Goal: Information Seeking & Learning: Learn about a topic

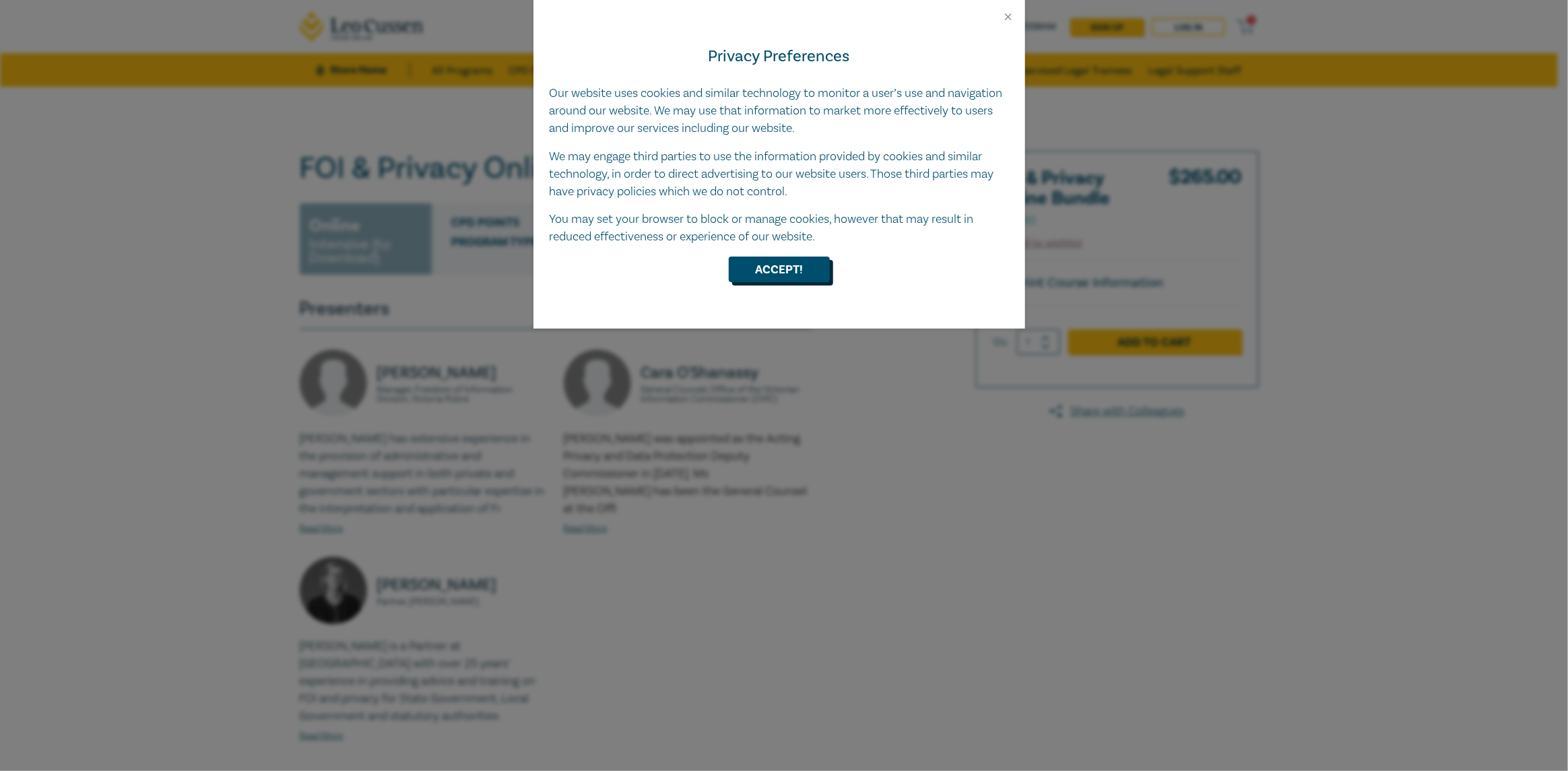
click at [786, 278] on button "Accept!" at bounding box center [779, 269] width 101 height 26
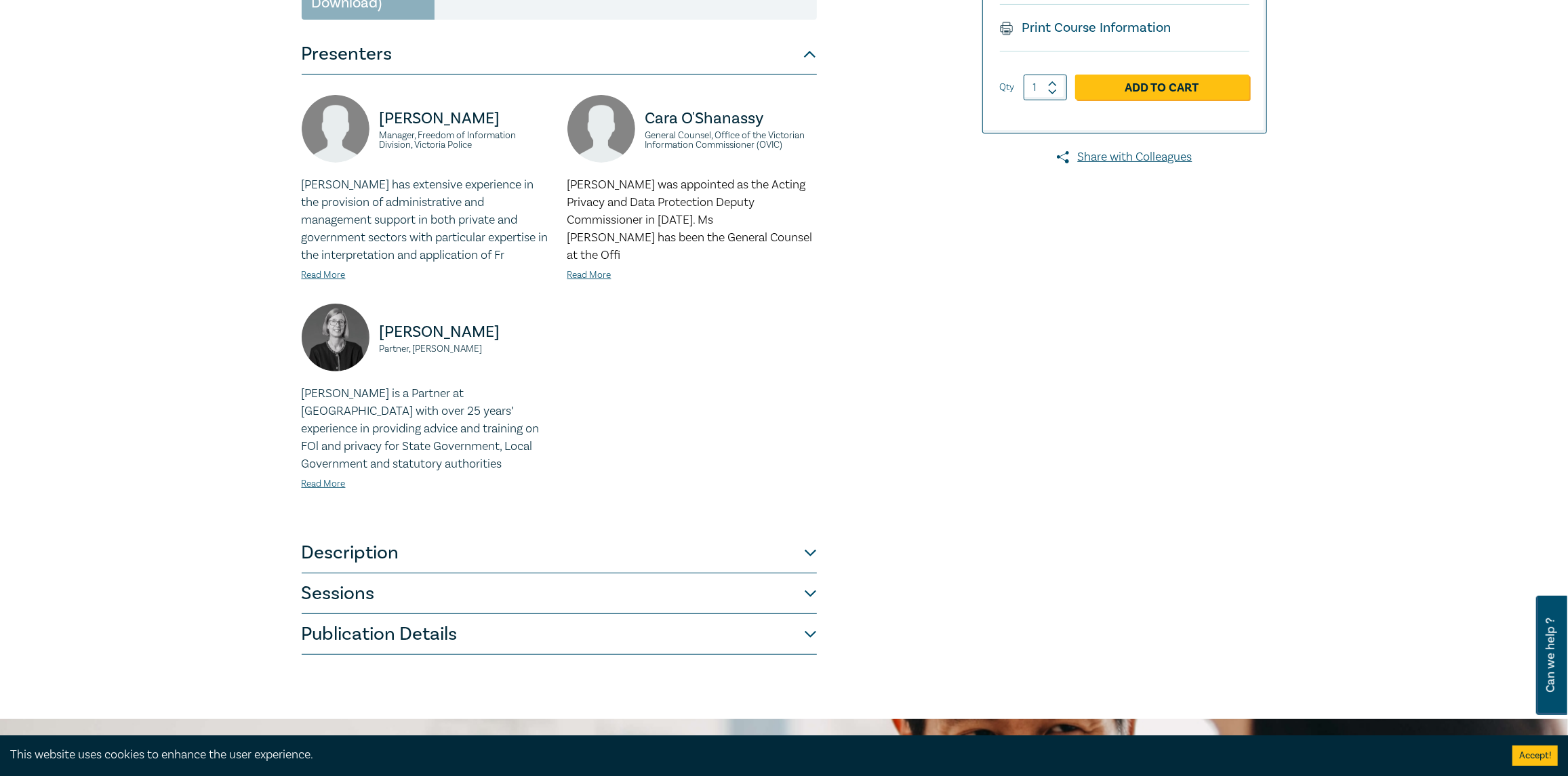
scroll to position [270, 0]
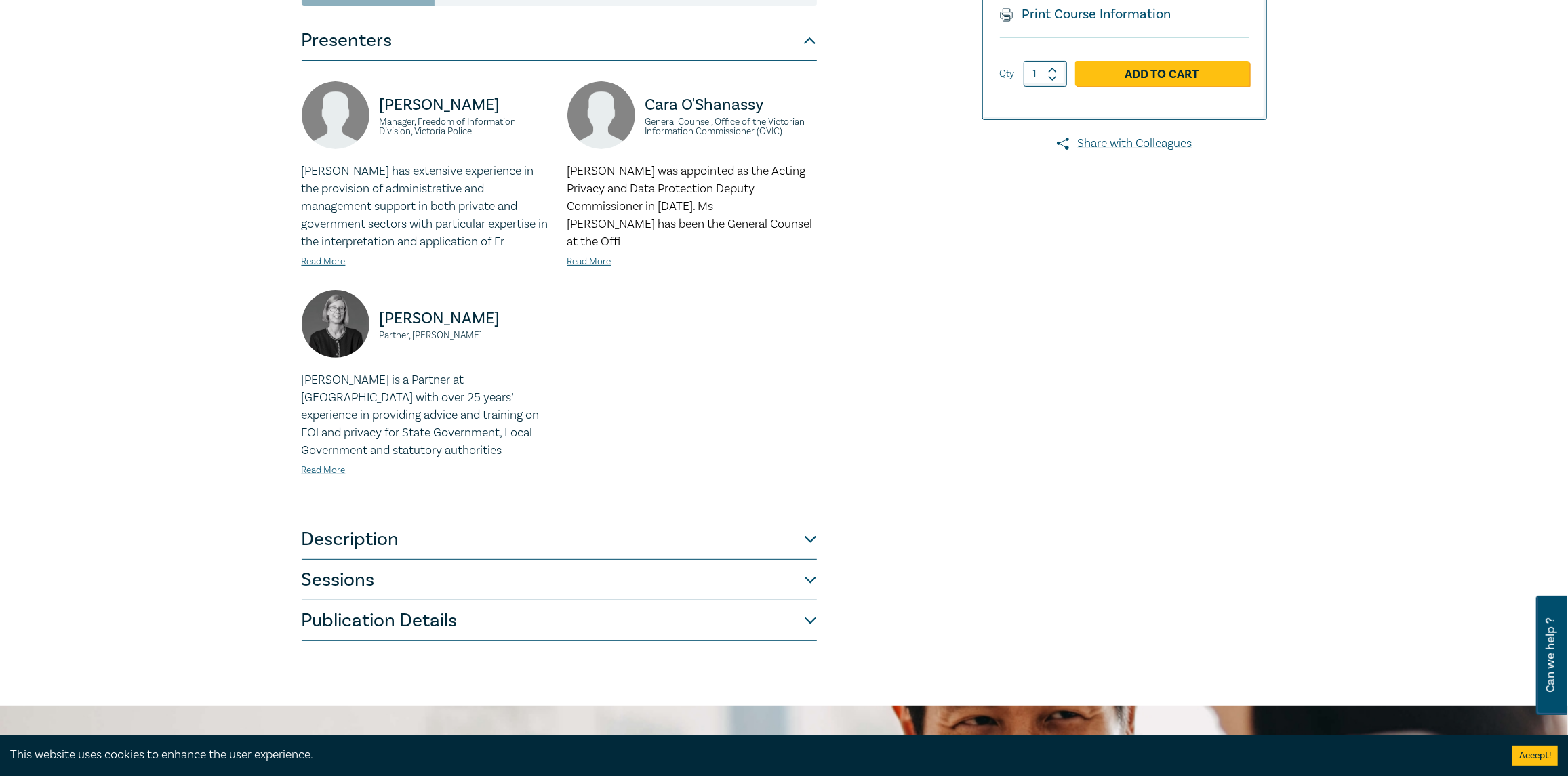
click at [811, 543] on button "Description" at bounding box center [559, 540] width 515 height 40
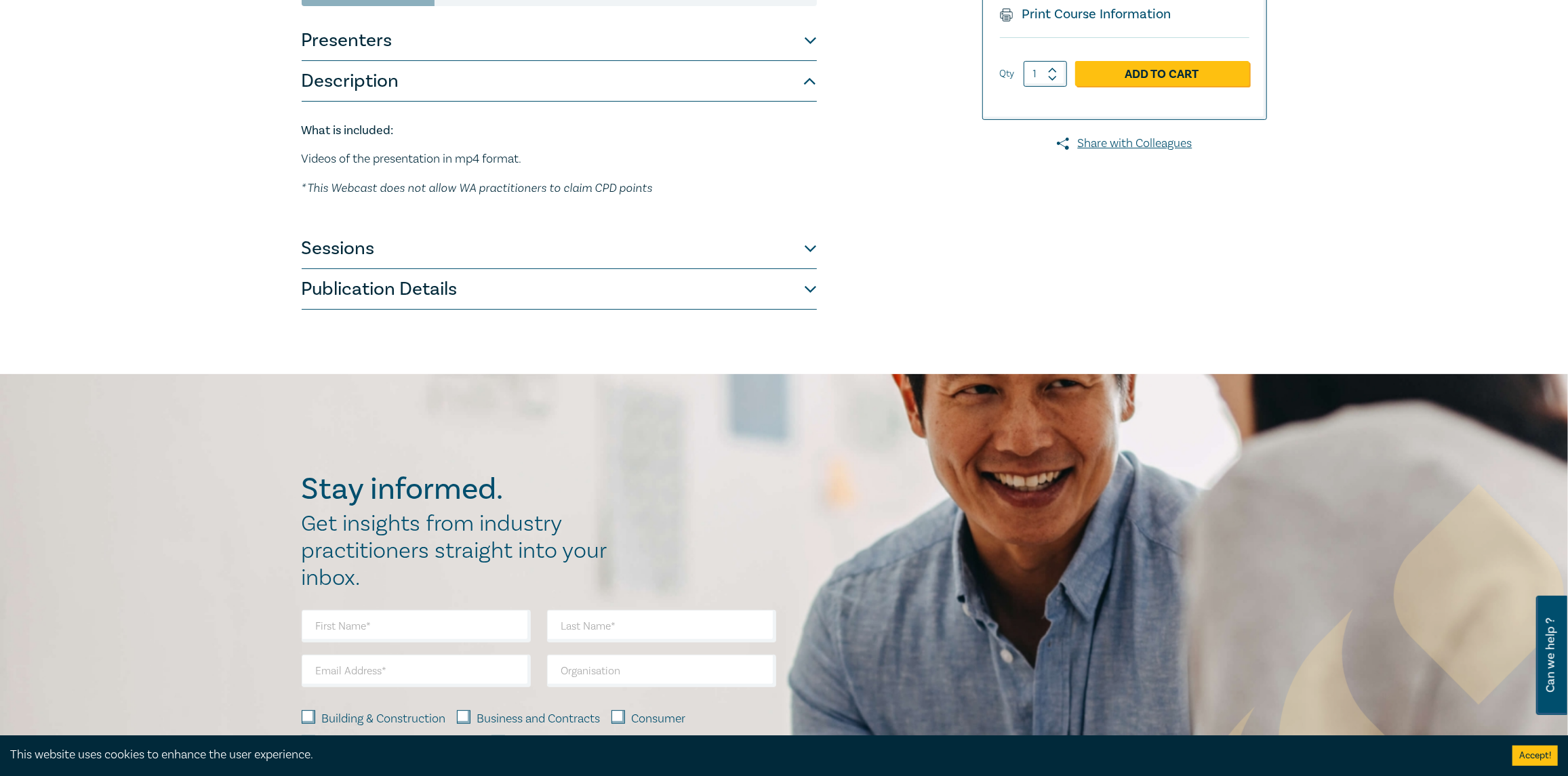
click at [807, 246] on button "Sessions" at bounding box center [559, 248] width 515 height 40
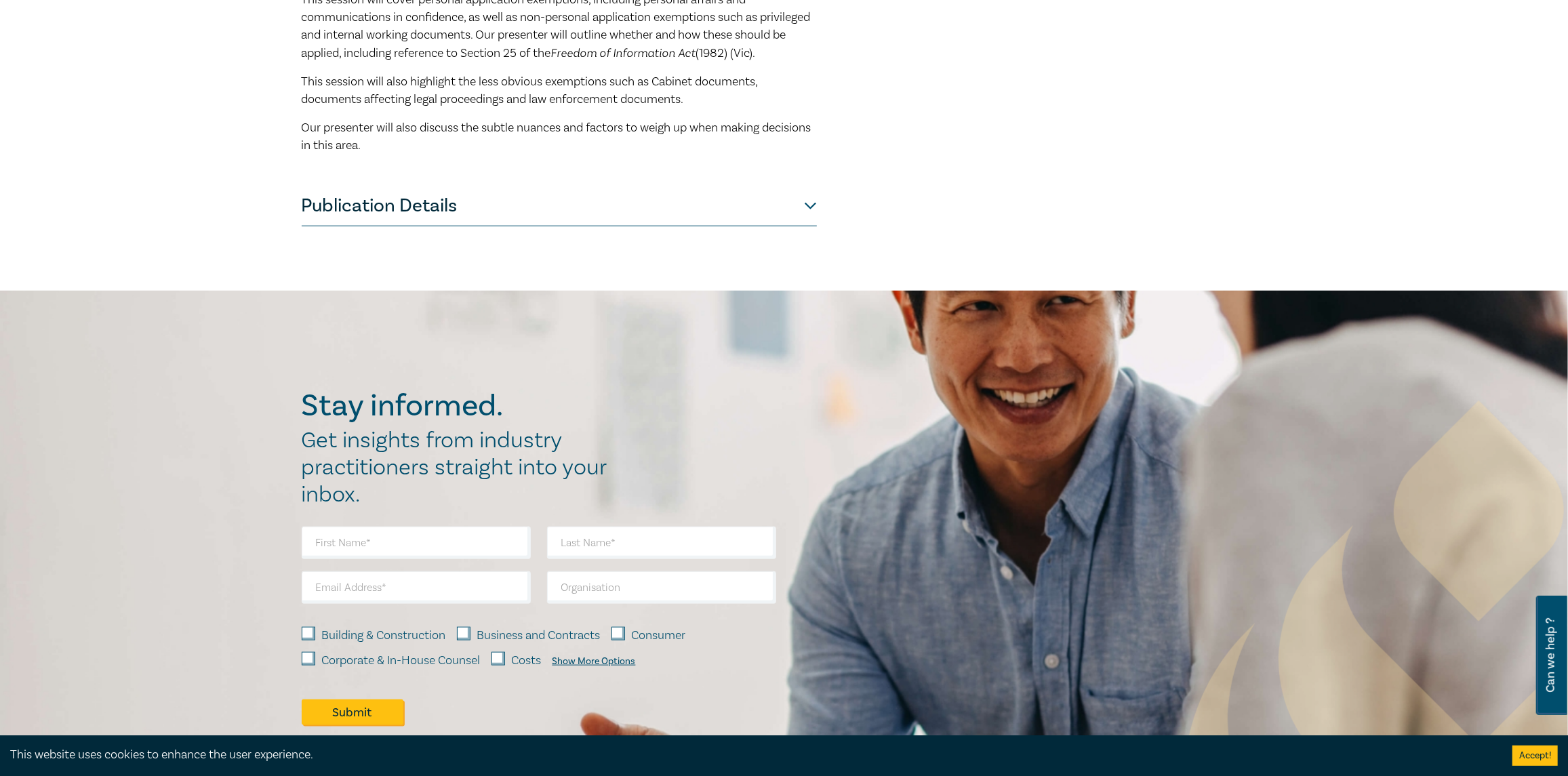
scroll to position [1035, 0]
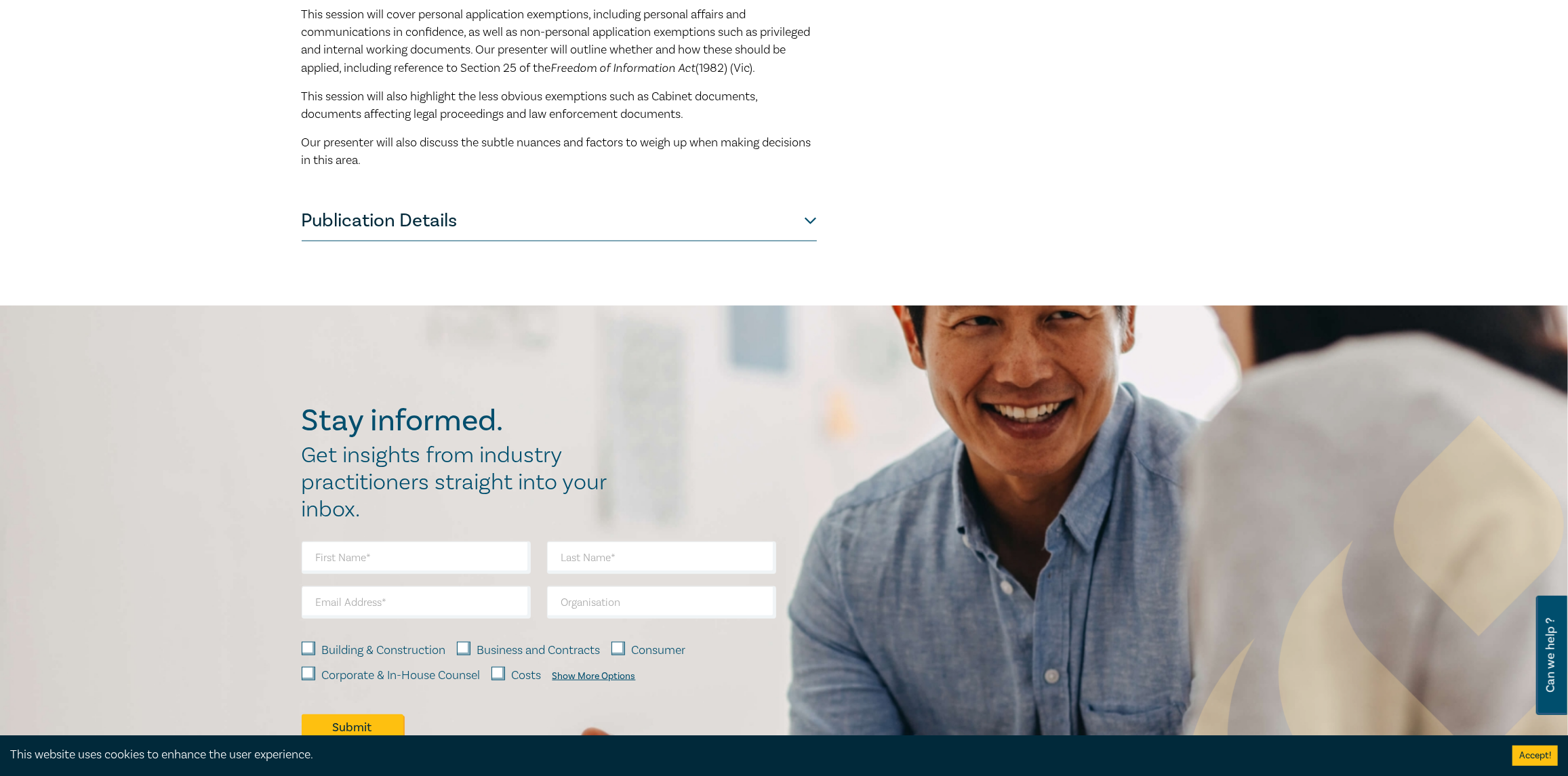
click at [808, 237] on button "Publication Details" at bounding box center [559, 221] width 515 height 40
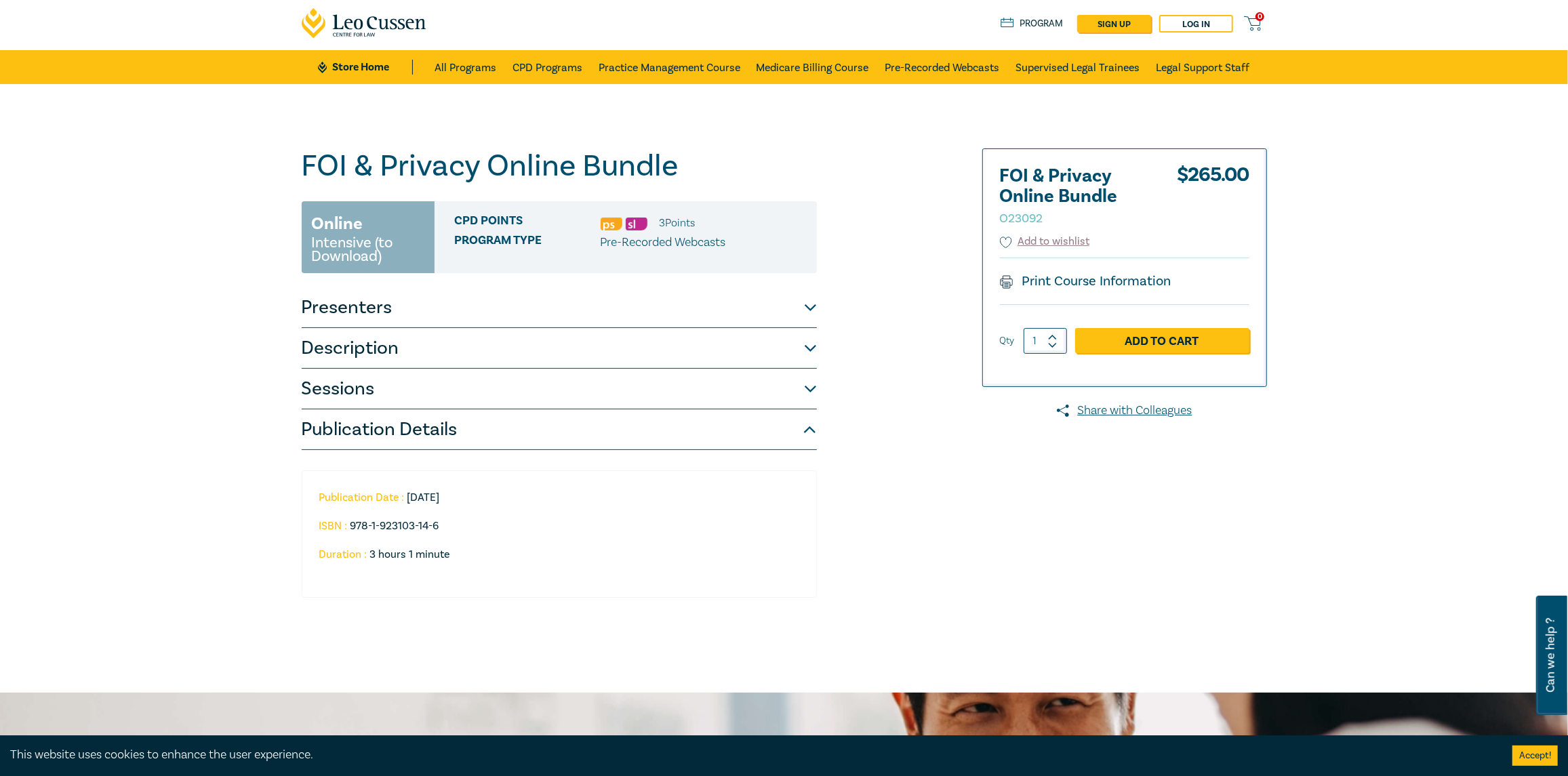
scroll to position [0, 0]
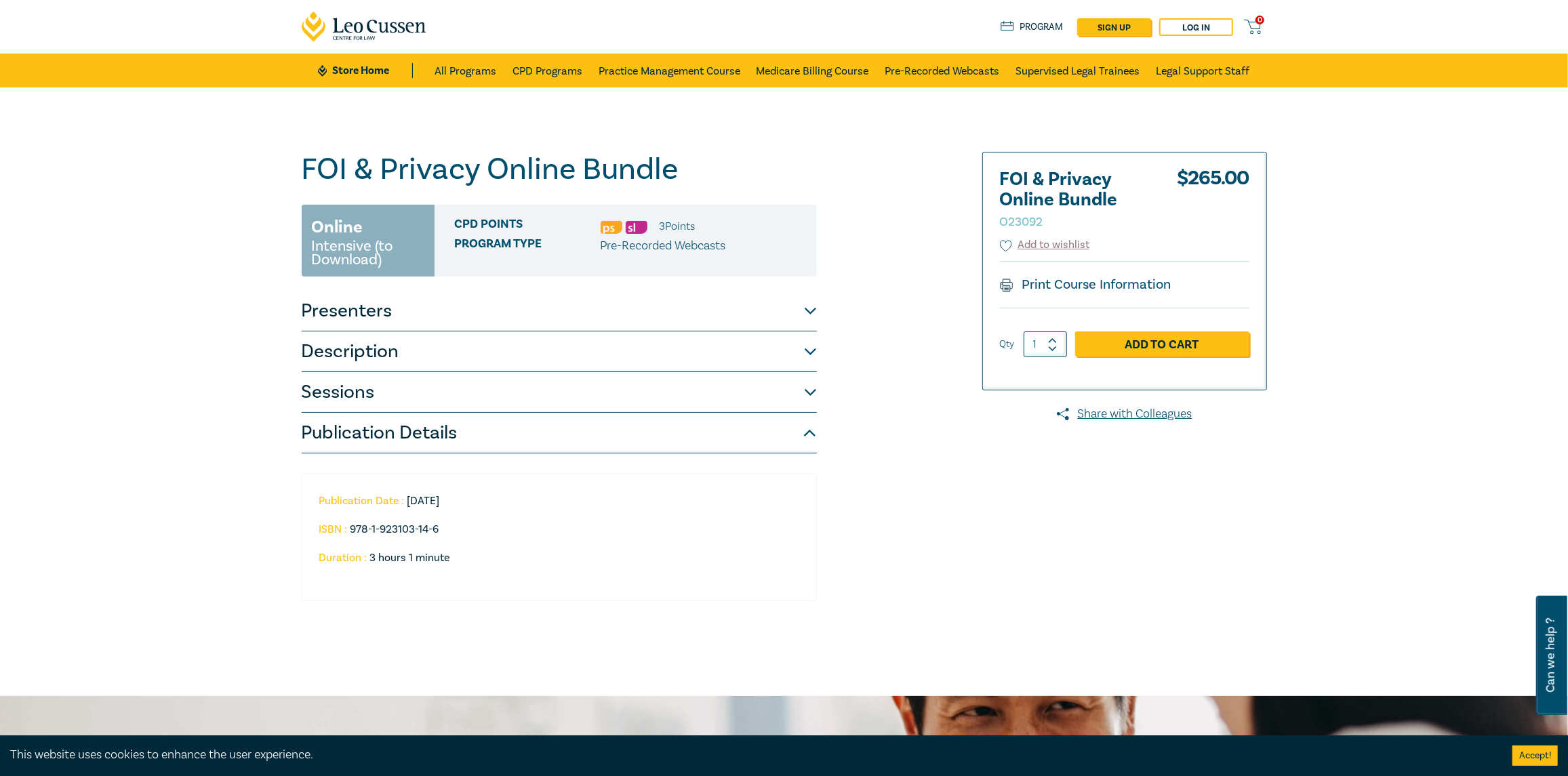
click at [1107, 280] on link "Print Course Information" at bounding box center [1085, 284] width 172 height 17
click at [489, 69] on link "All Programs" at bounding box center [465, 70] width 62 height 34
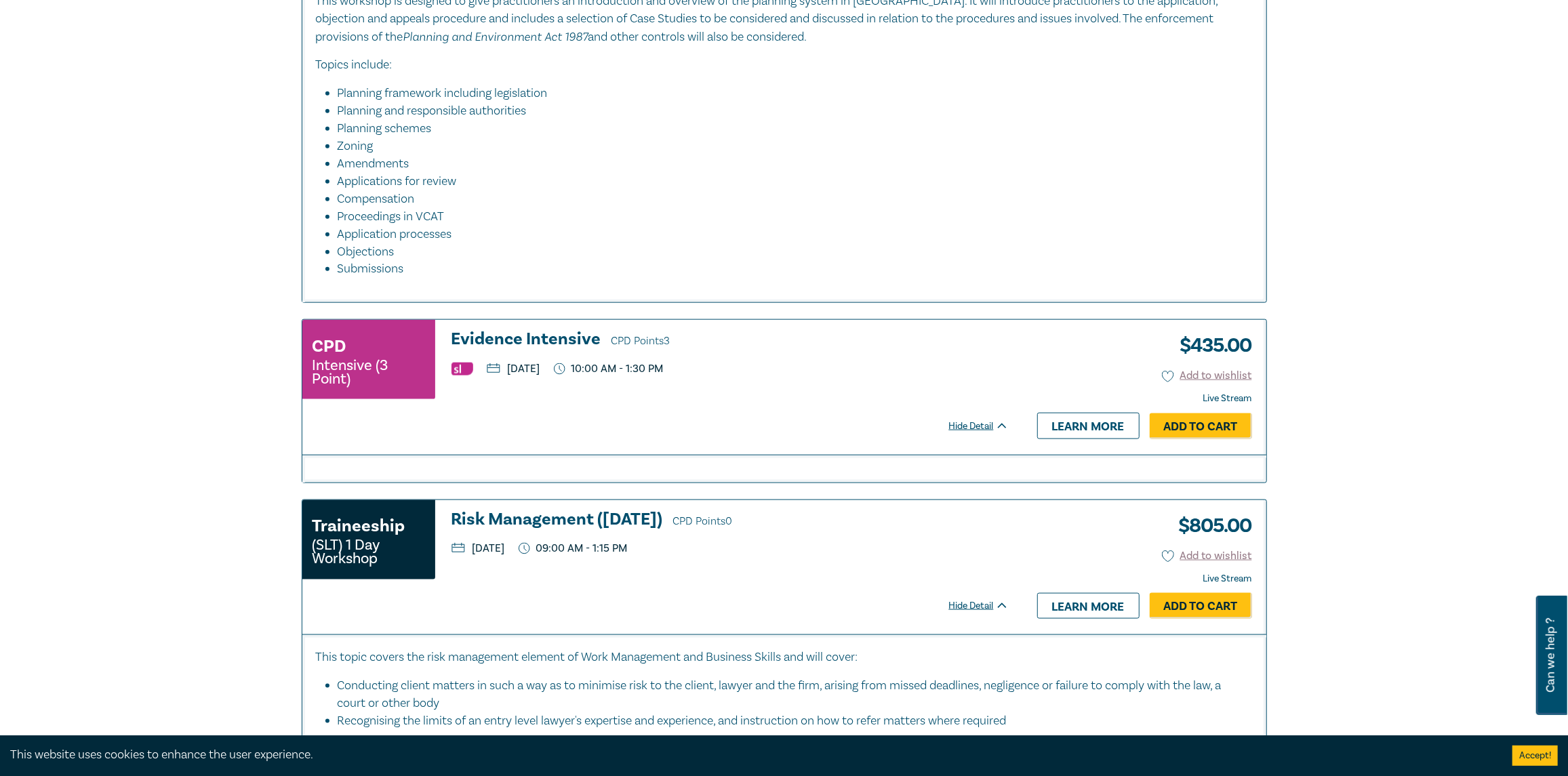
scroll to position [10, 0]
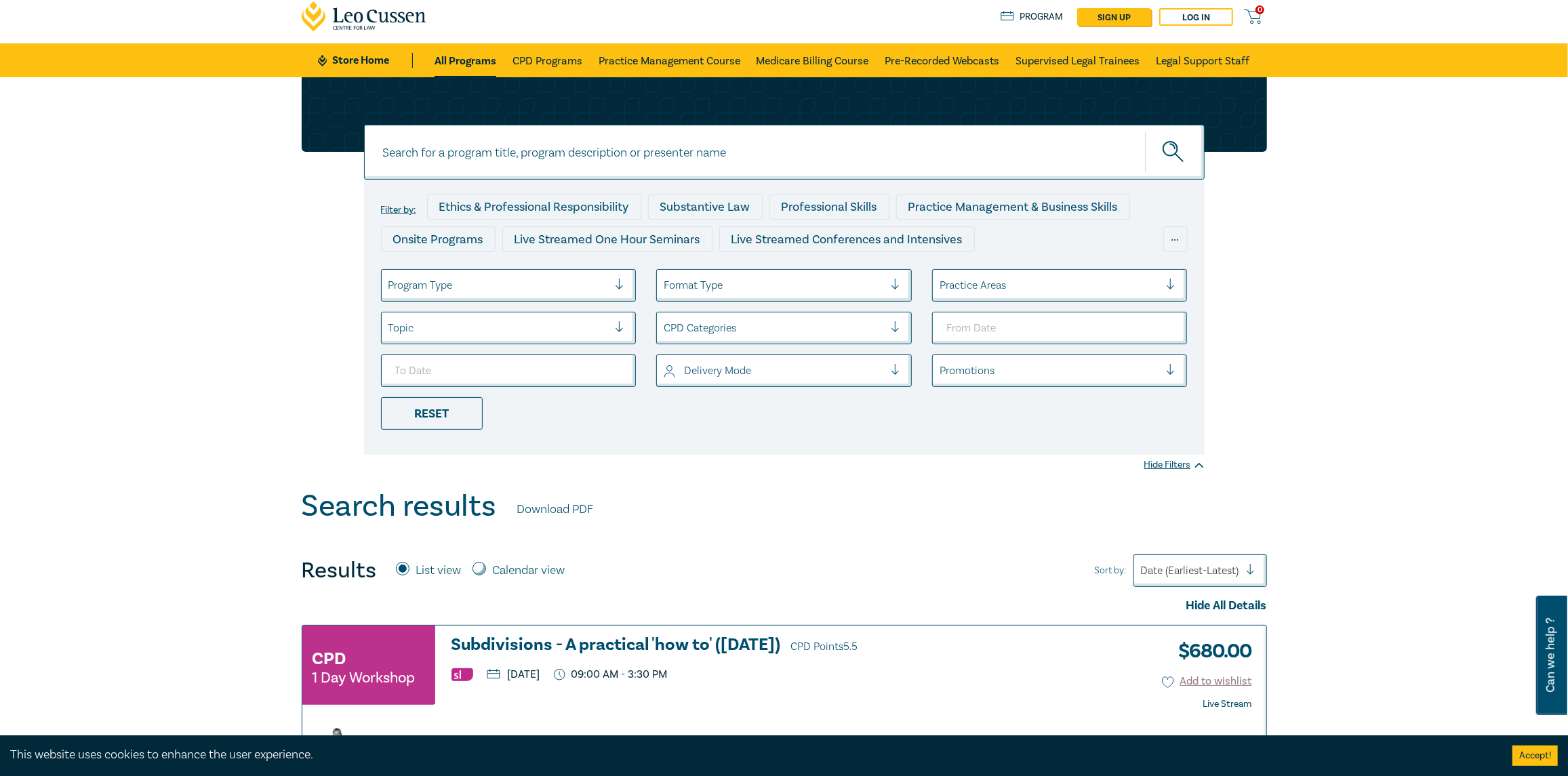
click at [604, 283] on div at bounding box center [498, 285] width 221 height 17
click at [610, 331] on div "Topic" at bounding box center [498, 327] width 234 height 23
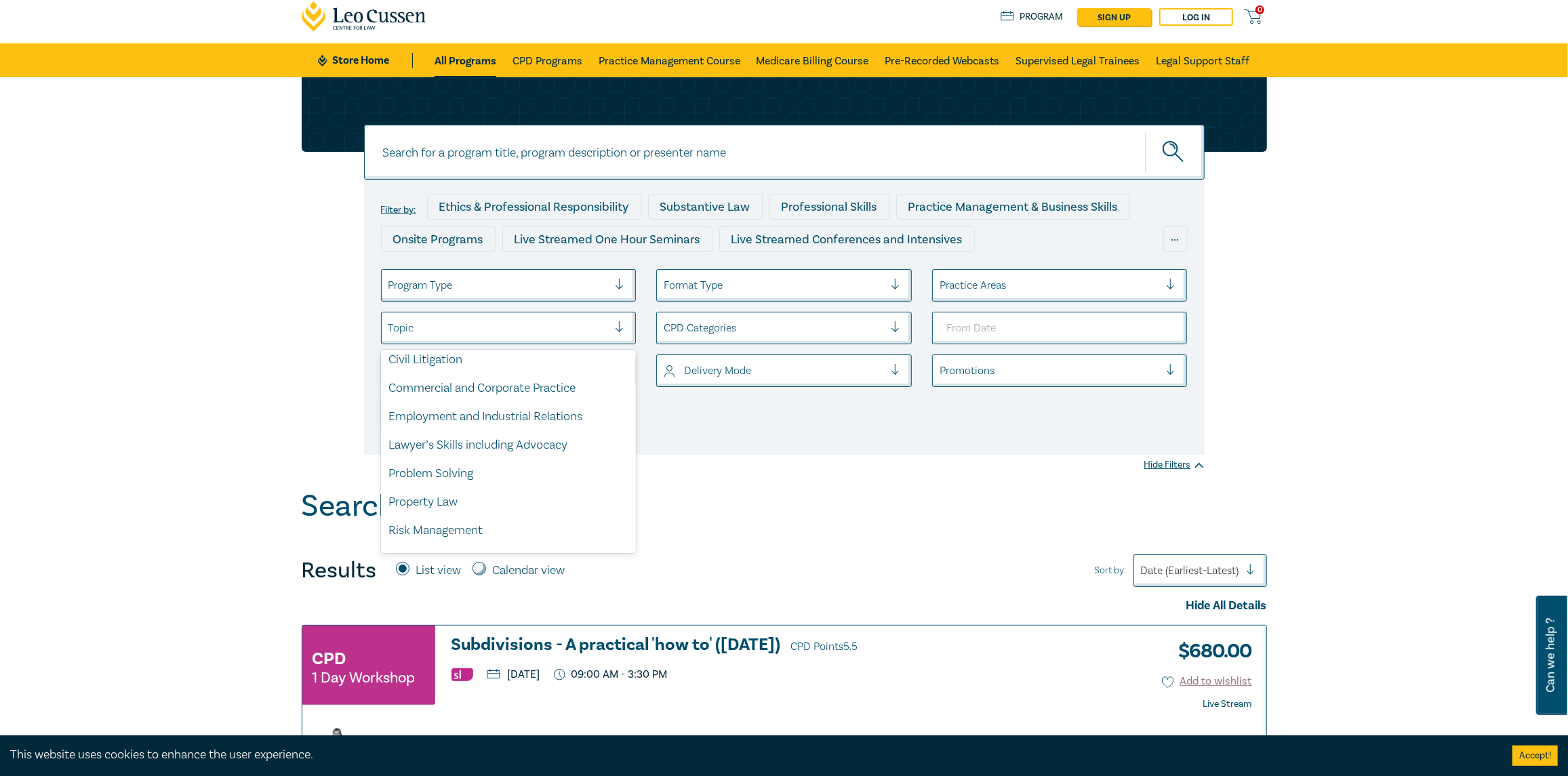
scroll to position [0, 0]
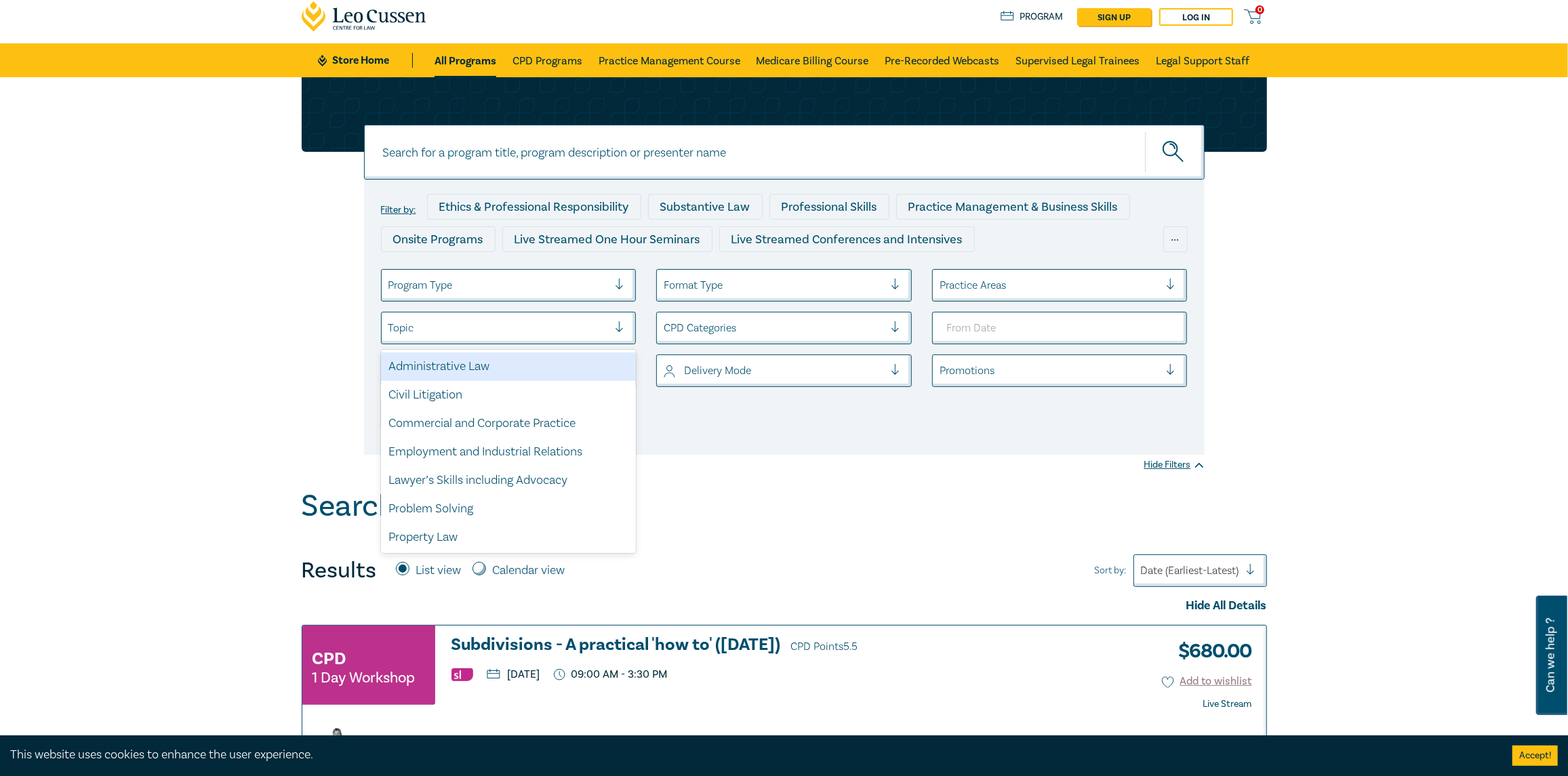
click at [584, 362] on div "Administrative Law" at bounding box center [509, 366] width 256 height 29
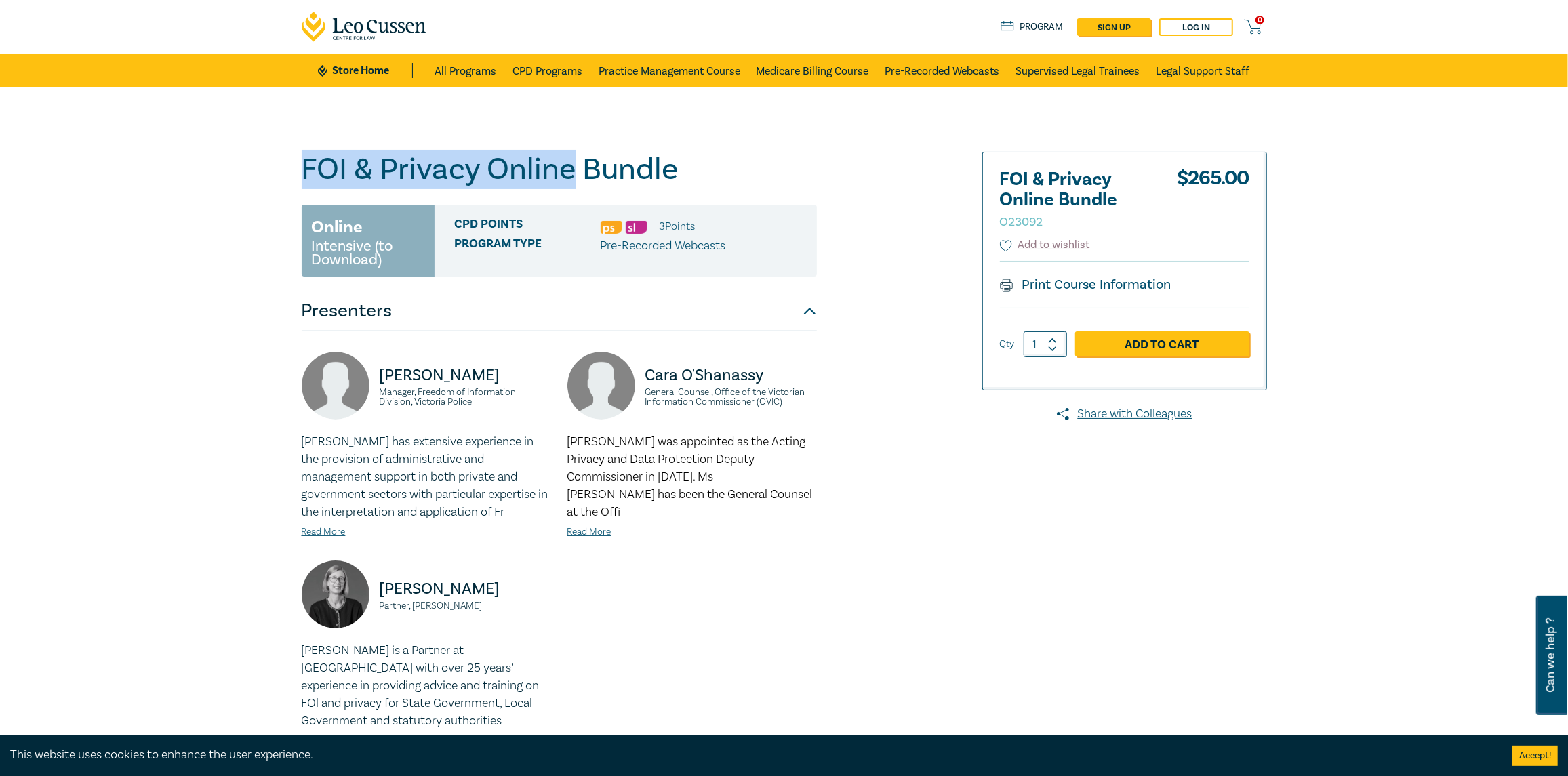
drag, startPoint x: 300, startPoint y: 166, endPoint x: 569, endPoint y: 159, distance: 269.1
click at [569, 159] on div "FOI & Privacy Online Bundle O23092 Online Intensive (to Download) CPD Points 3 …" at bounding box center [620, 531] width 654 height 759
copy h1 "FOI & Privacy Online"
